Goal: Task Accomplishment & Management: Use online tool/utility

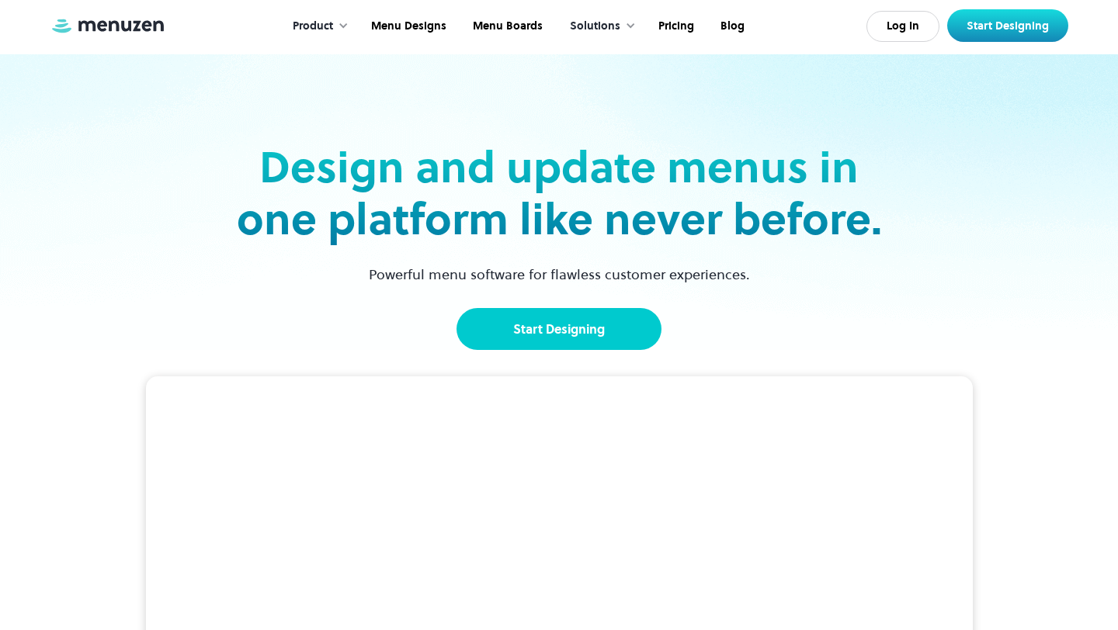
click at [578, 331] on link "Start Designing" at bounding box center [558, 329] width 205 height 42
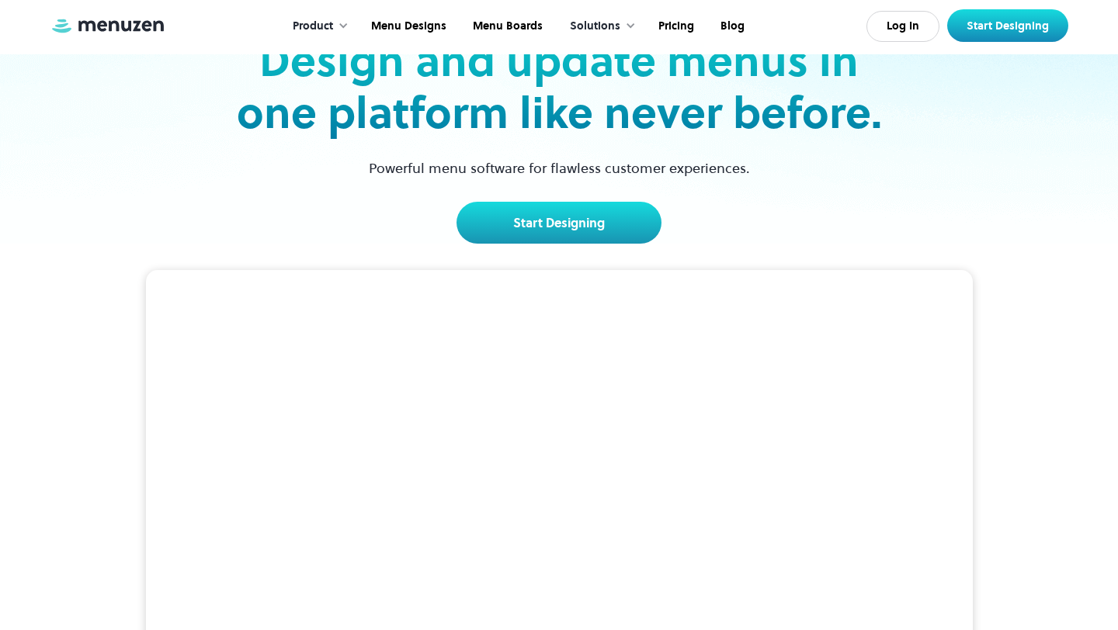
scroll to position [97, 0]
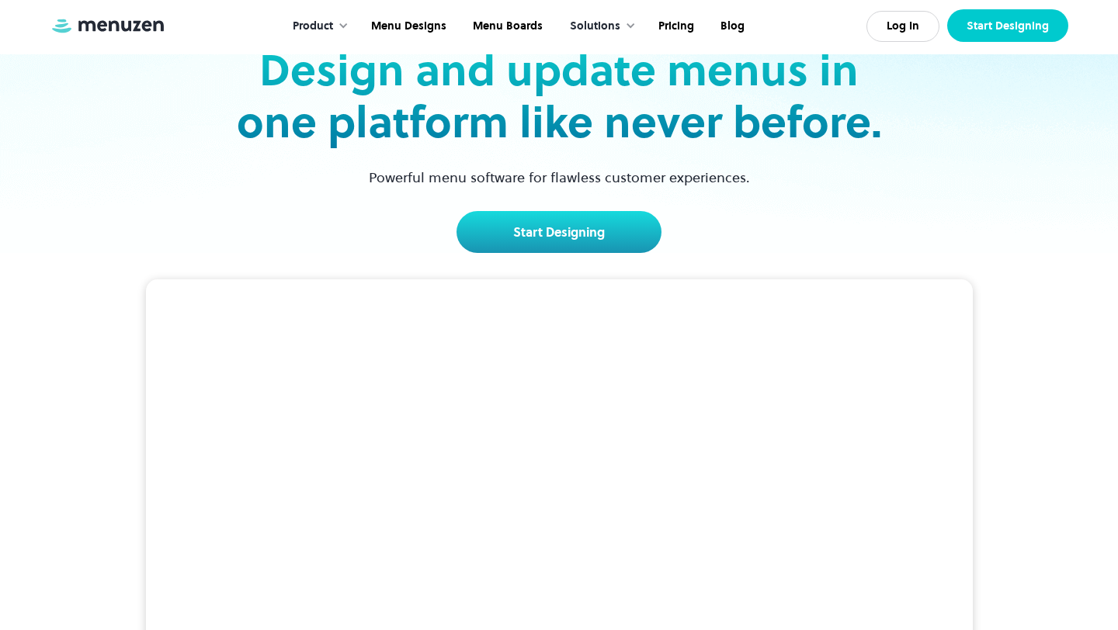
click at [998, 15] on link "Start Designing" at bounding box center [1007, 25] width 121 height 33
